Goal: Transaction & Acquisition: Purchase product/service

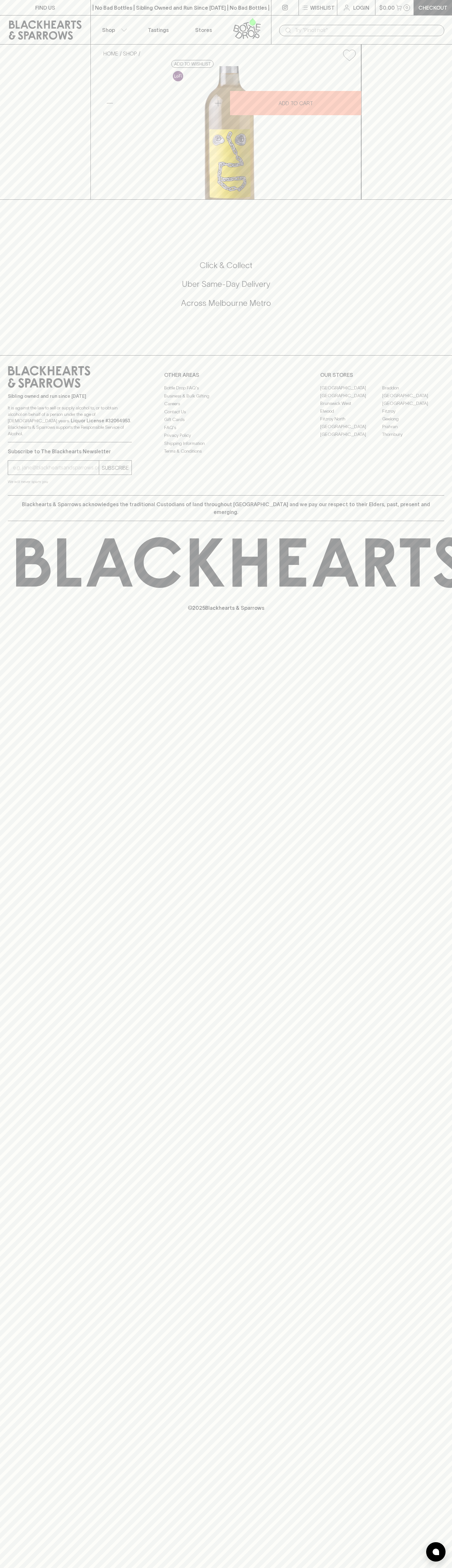
click at [94, 2] on div "| No Bad Bottles | Sibling Owned and Run Since 2006 | No Bad Bottles | Sibling …" at bounding box center [180, 7] width 181 height 15
click at [449, 1236] on div "FIND US | No Bad Bottles | Sibling Owned and Run Since 2006 | No Bad Bottles | …" at bounding box center [226, 784] width 452 height 1568
click at [104, 1567] on html "FIND US | No Bad Bottles | Sibling Owned and Run Since 2006 | No Bad Bottles | …" at bounding box center [226, 784] width 452 height 1568
click at [10, 200] on div "HOME SHOP Fin Skins 2025 $32.00 Add to wishlist 10% discount when purchasing 6 …" at bounding box center [226, 122] width 452 height 155
